Goal: Check status

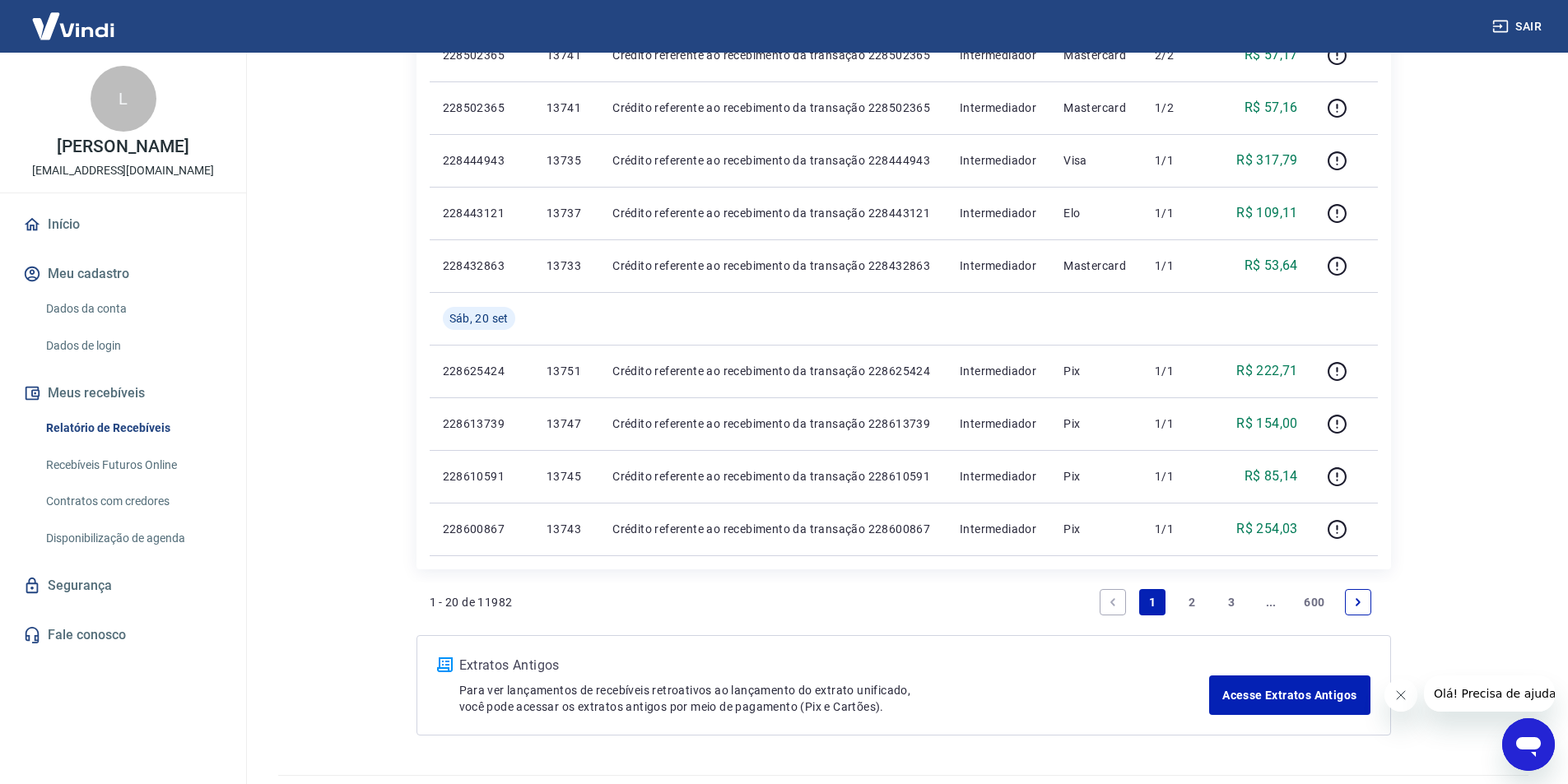
scroll to position [1015, 0]
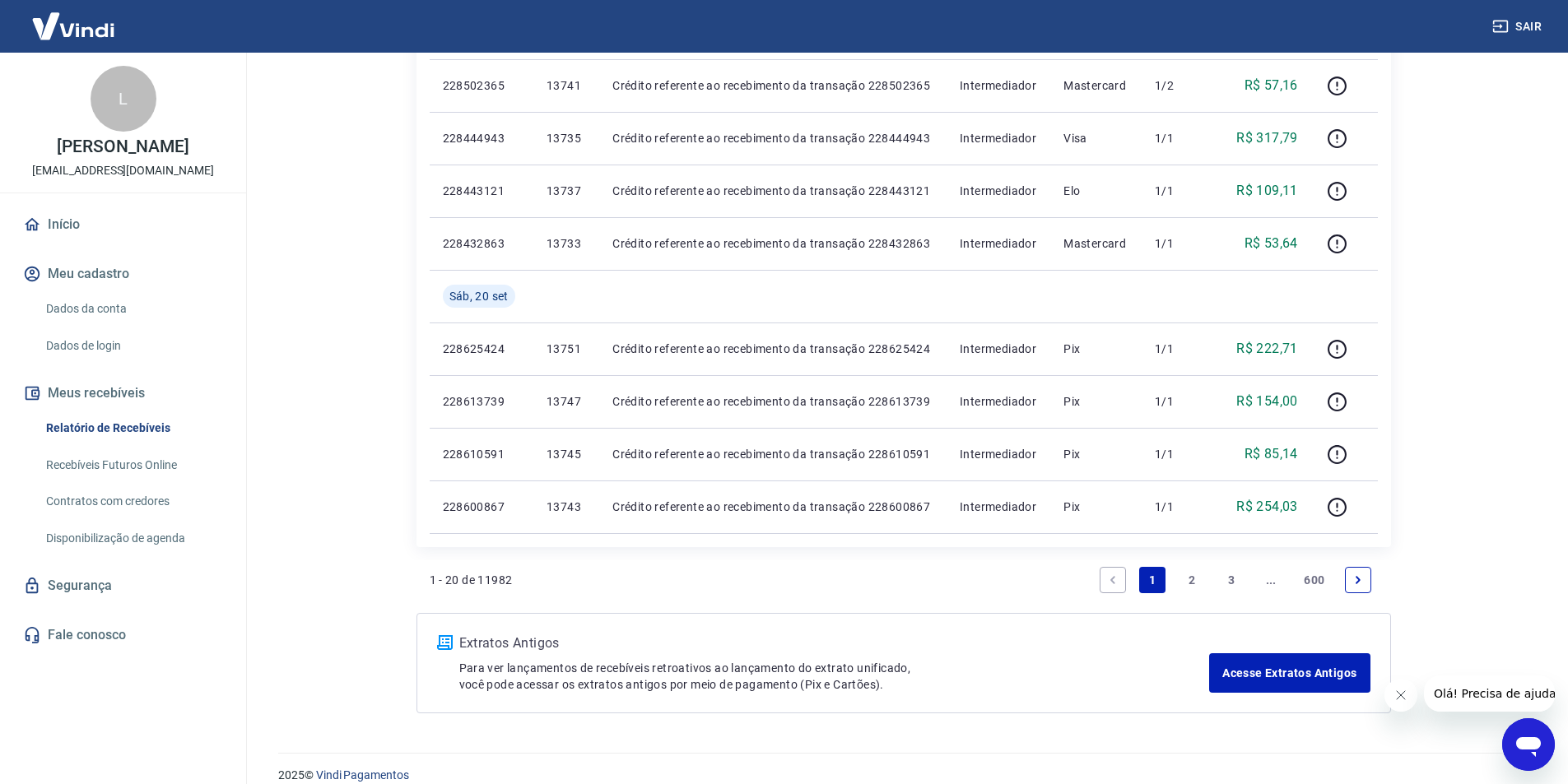
click at [1190, 577] on link "2" at bounding box center [1191, 580] width 27 height 27
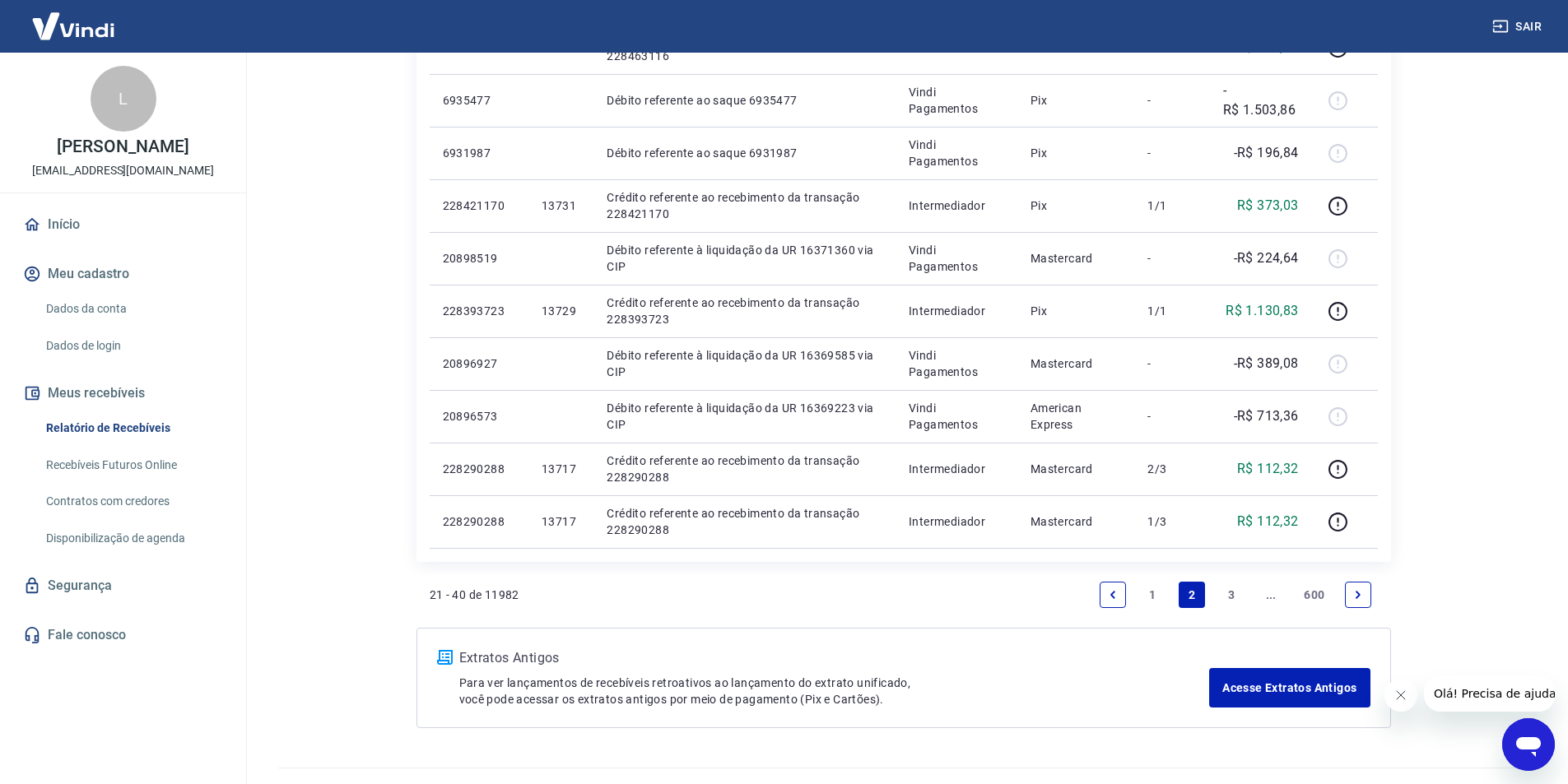
scroll to position [949, 0]
click at [1228, 590] on link "3" at bounding box center [1231, 593] width 27 height 27
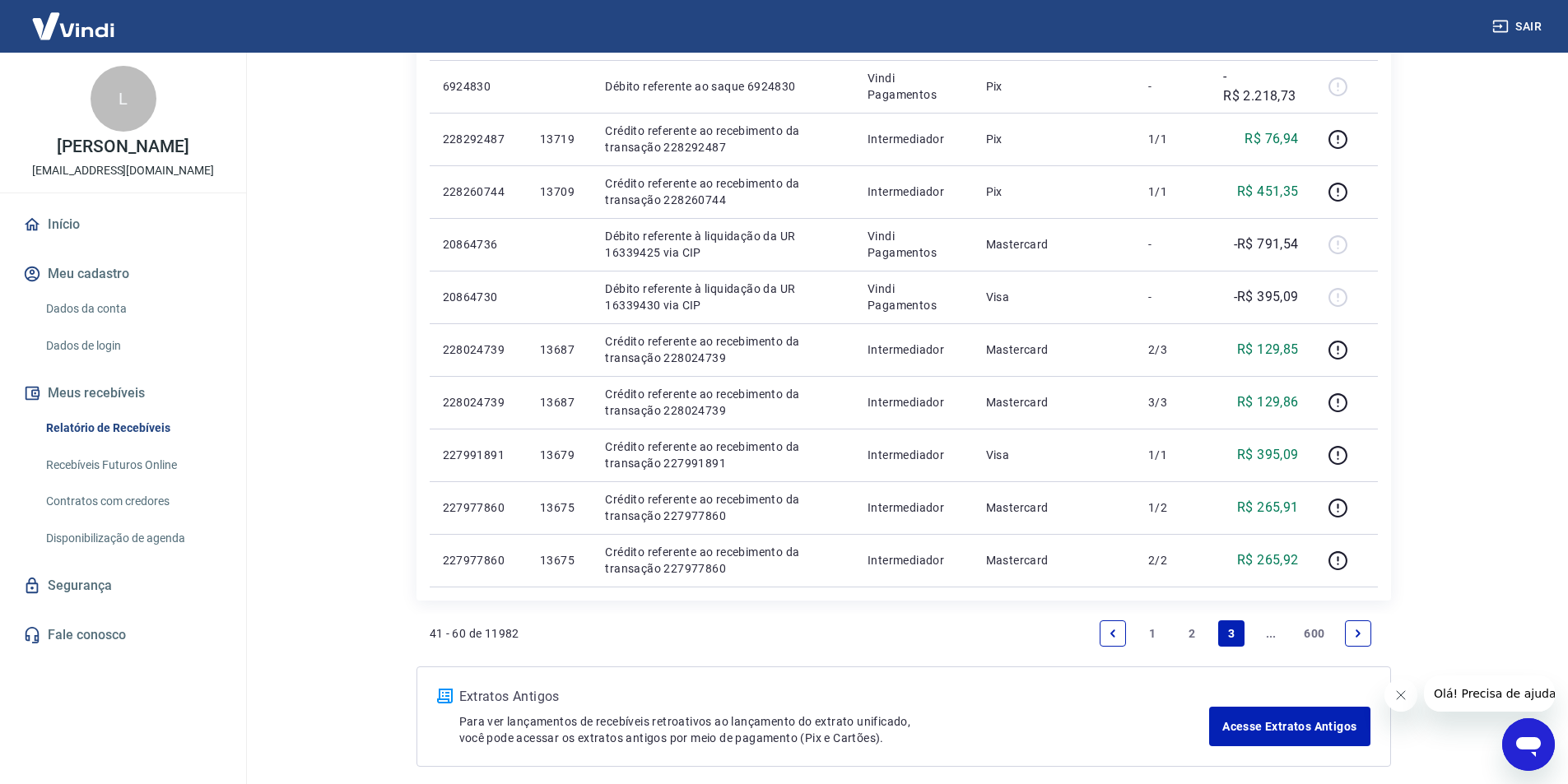
scroll to position [946, 0]
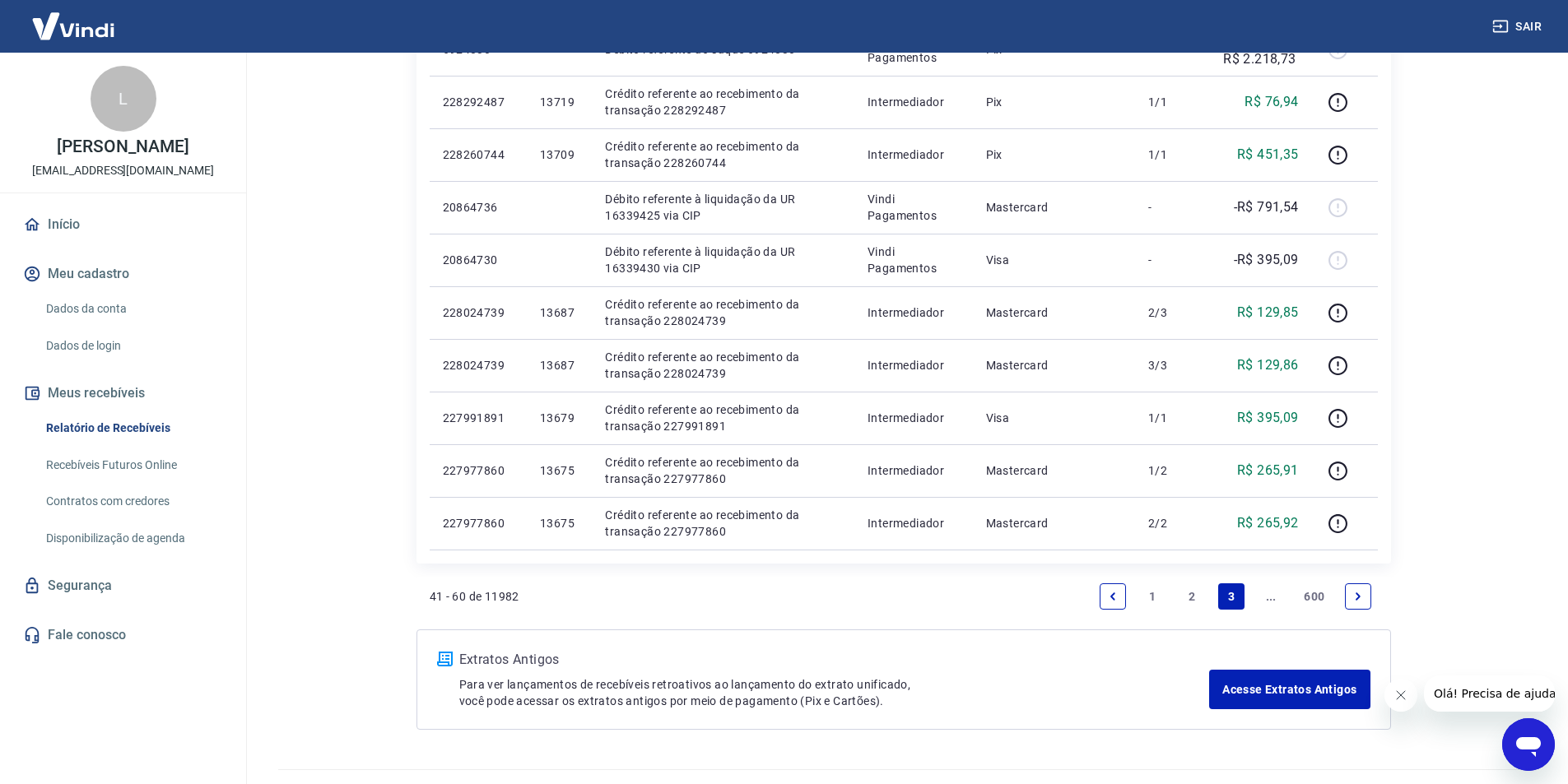
drag, startPoint x: 1573, startPoint y: 526, endPoint x: 66, endPoint y: 10, distance: 1592.9
click at [1194, 593] on link "2" at bounding box center [1191, 596] width 27 height 27
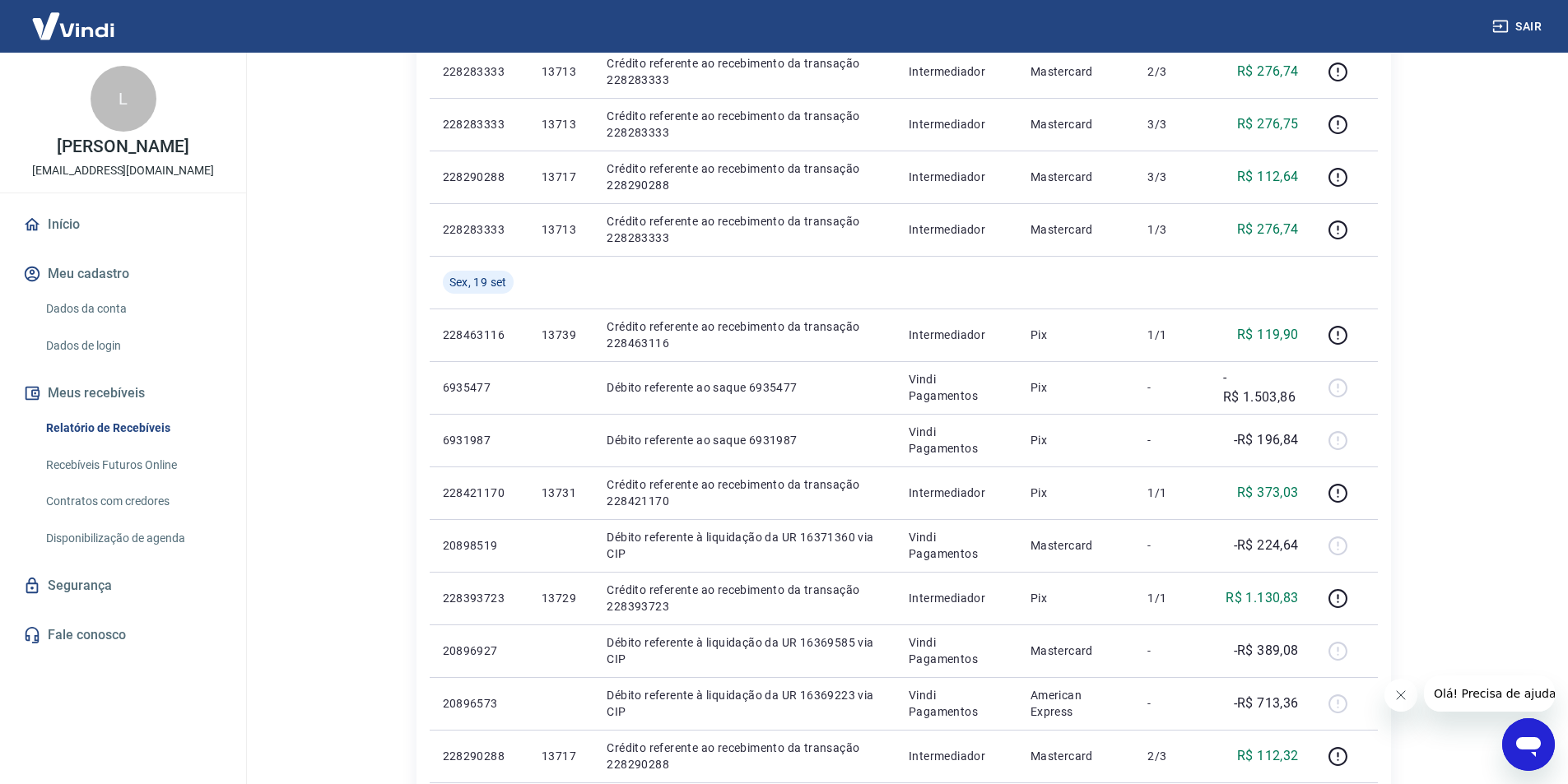
scroll to position [654, 0]
